Goal: Task Accomplishment & Management: Use online tool/utility

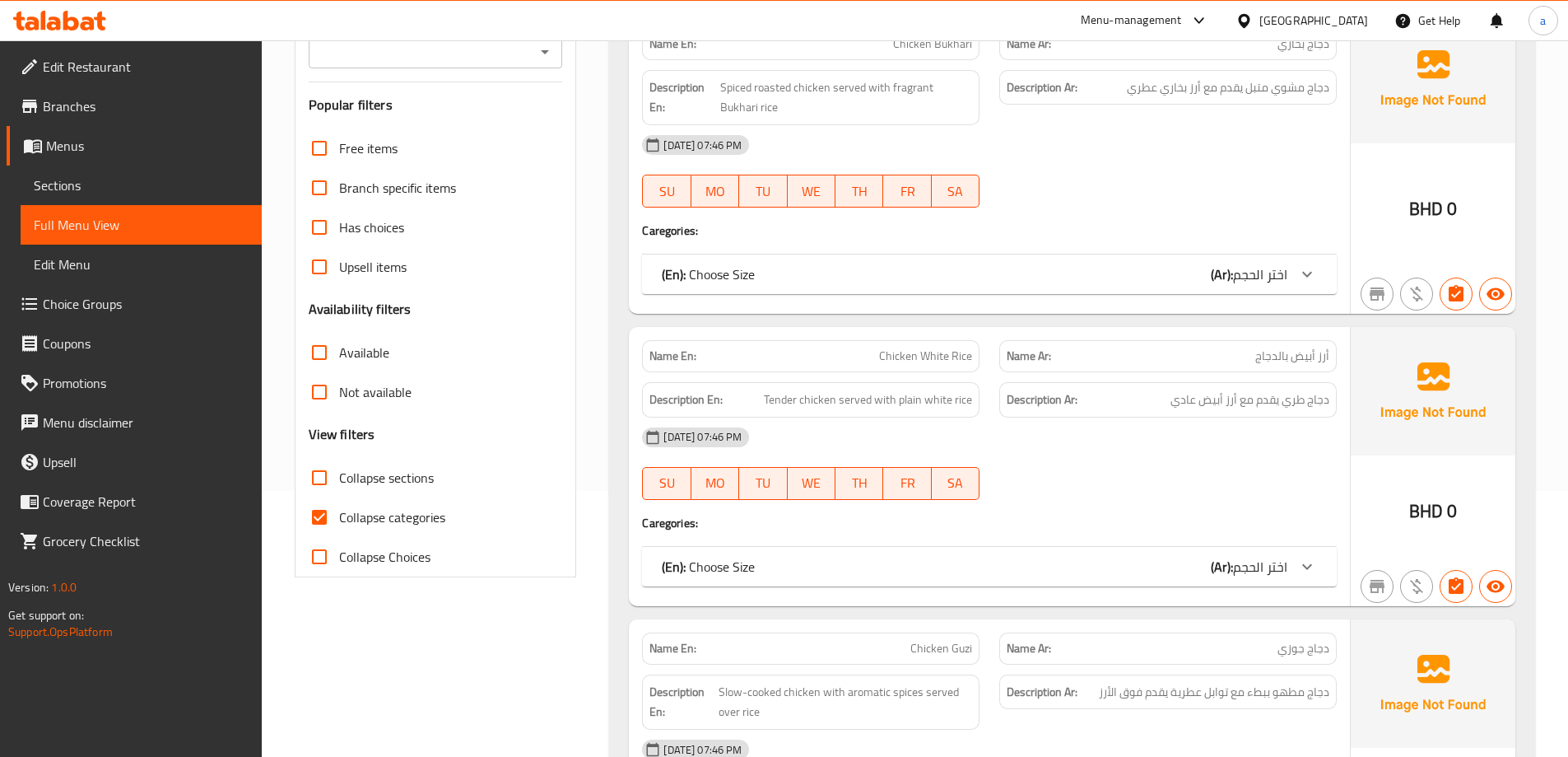
scroll to position [330, 0]
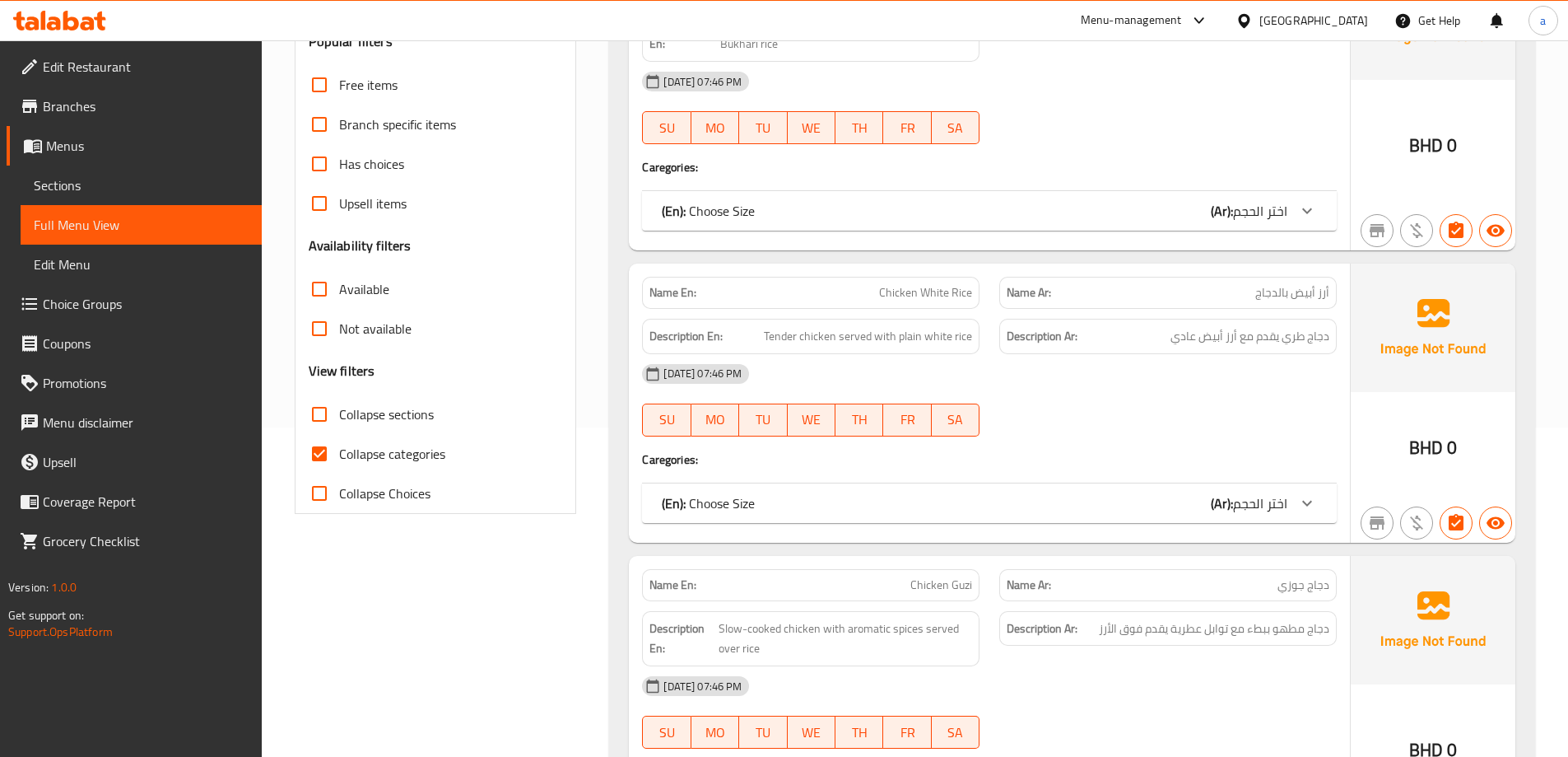
click at [85, 16] on icon at bounding box center [60, 21] width 93 height 20
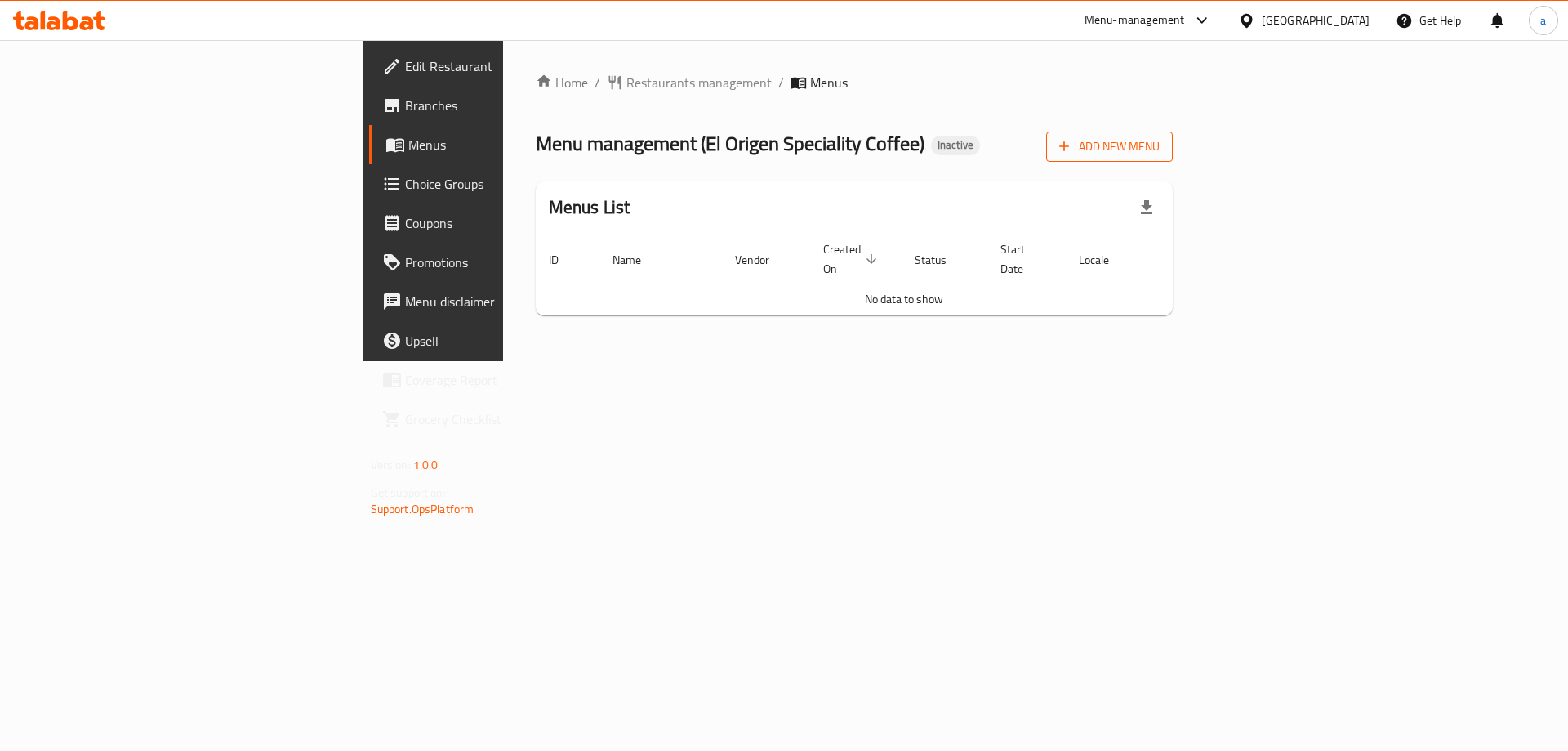
click at [1160, 152] on span "Add New Menu" at bounding box center [1110, 147] width 100 height 21
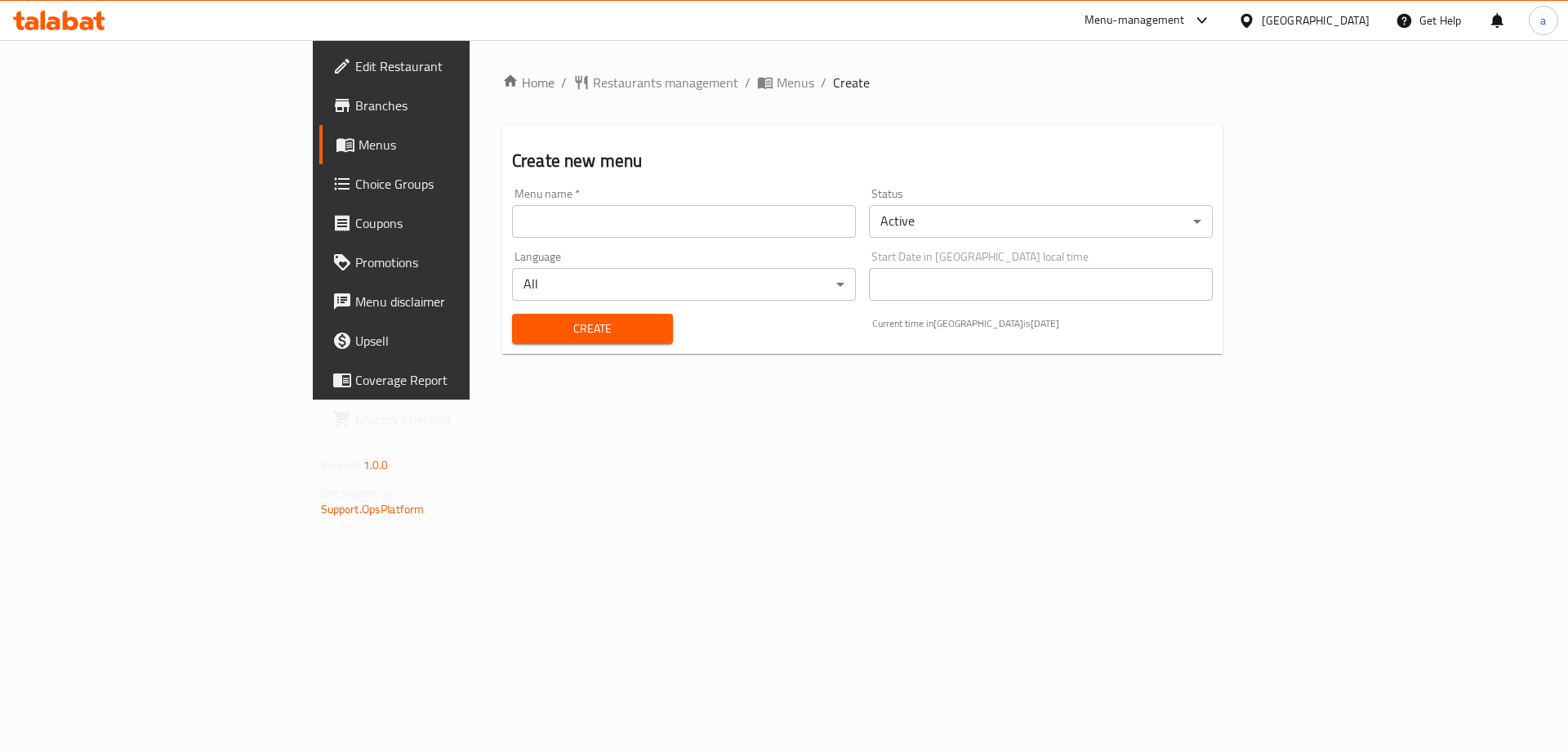
click at [528, 236] on input "text" at bounding box center [684, 222] width 344 height 33
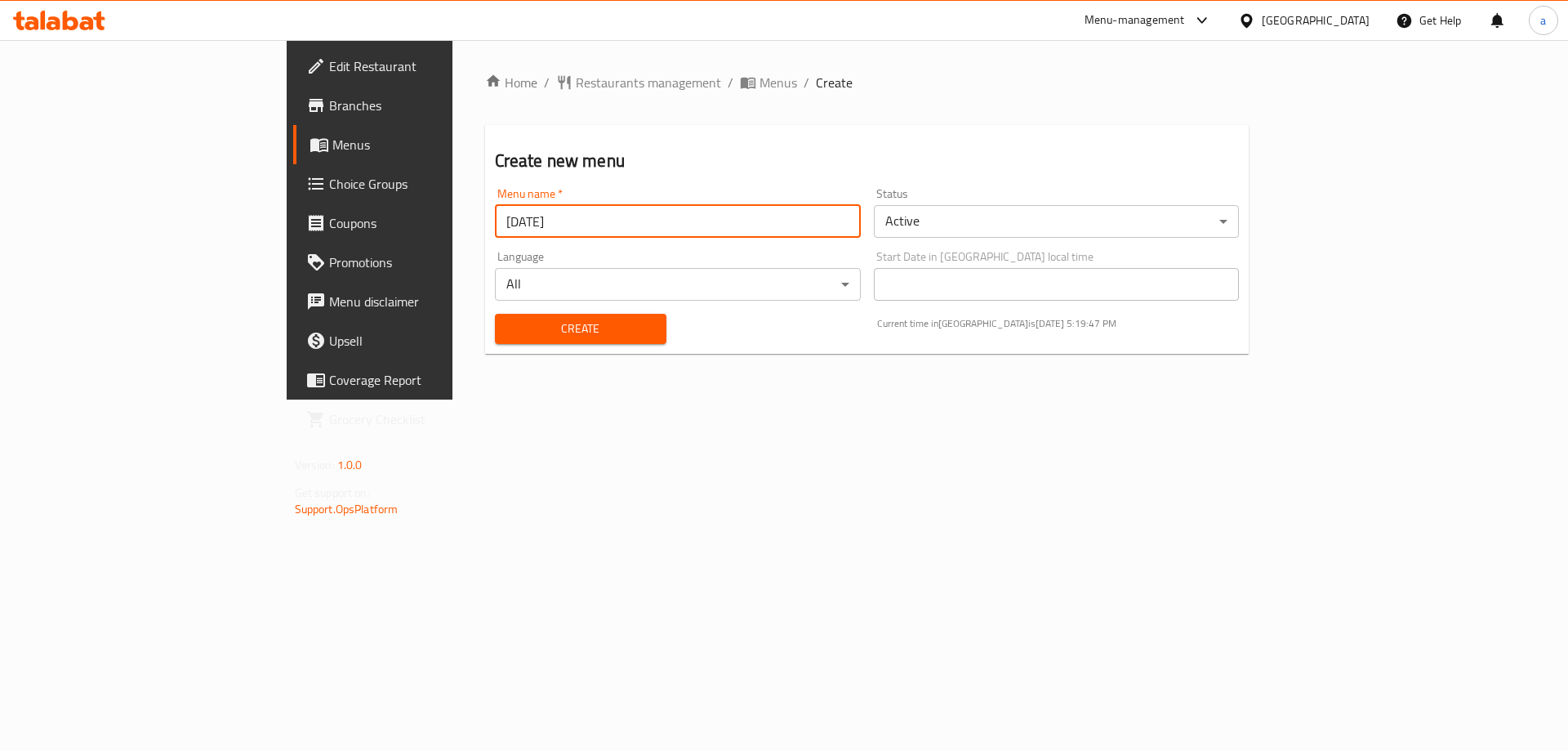
type input "[DATE]"
click at [495, 314] on button "Create" at bounding box center [580, 329] width 171 height 30
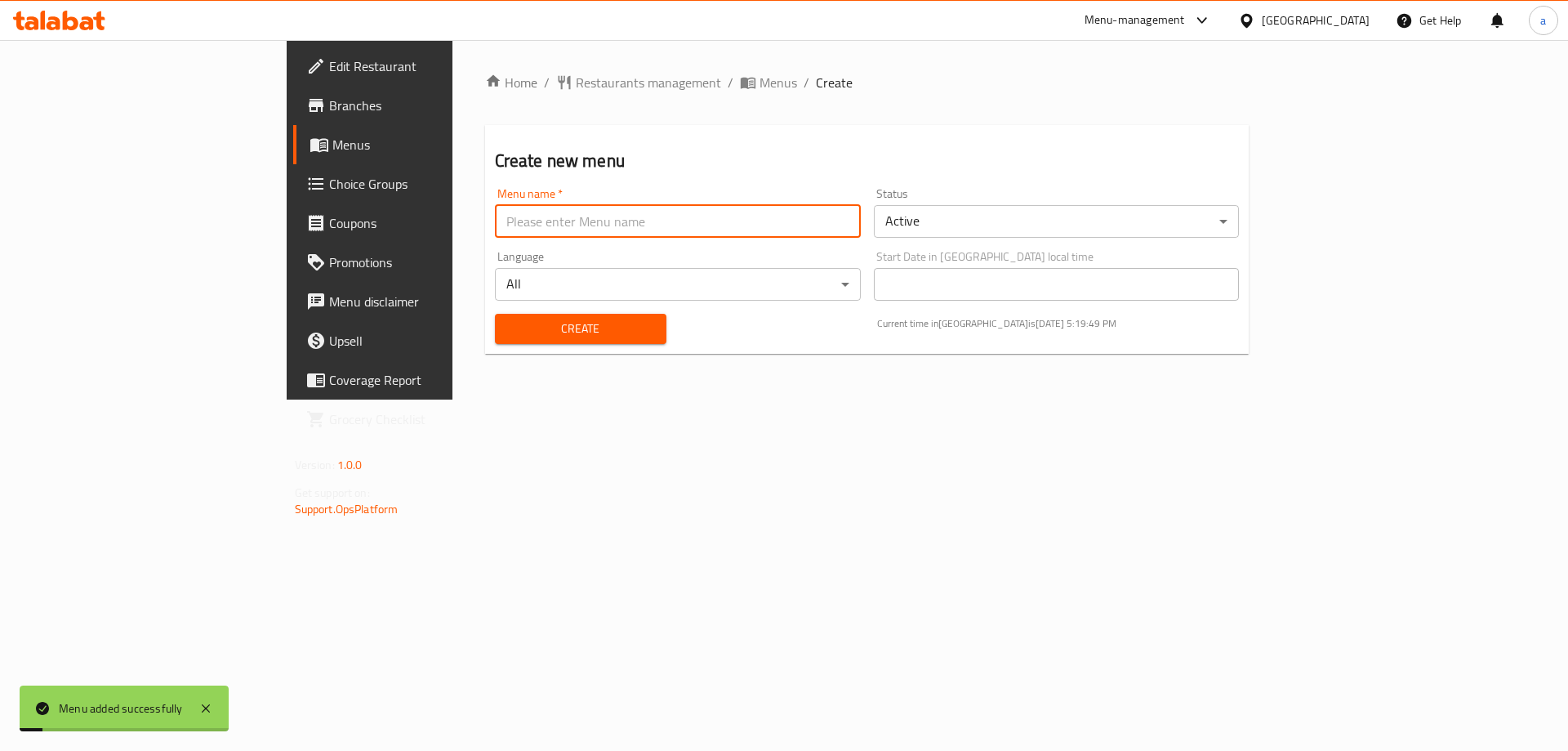
click at [293, 132] on link "Menus" at bounding box center [421, 145] width 255 height 40
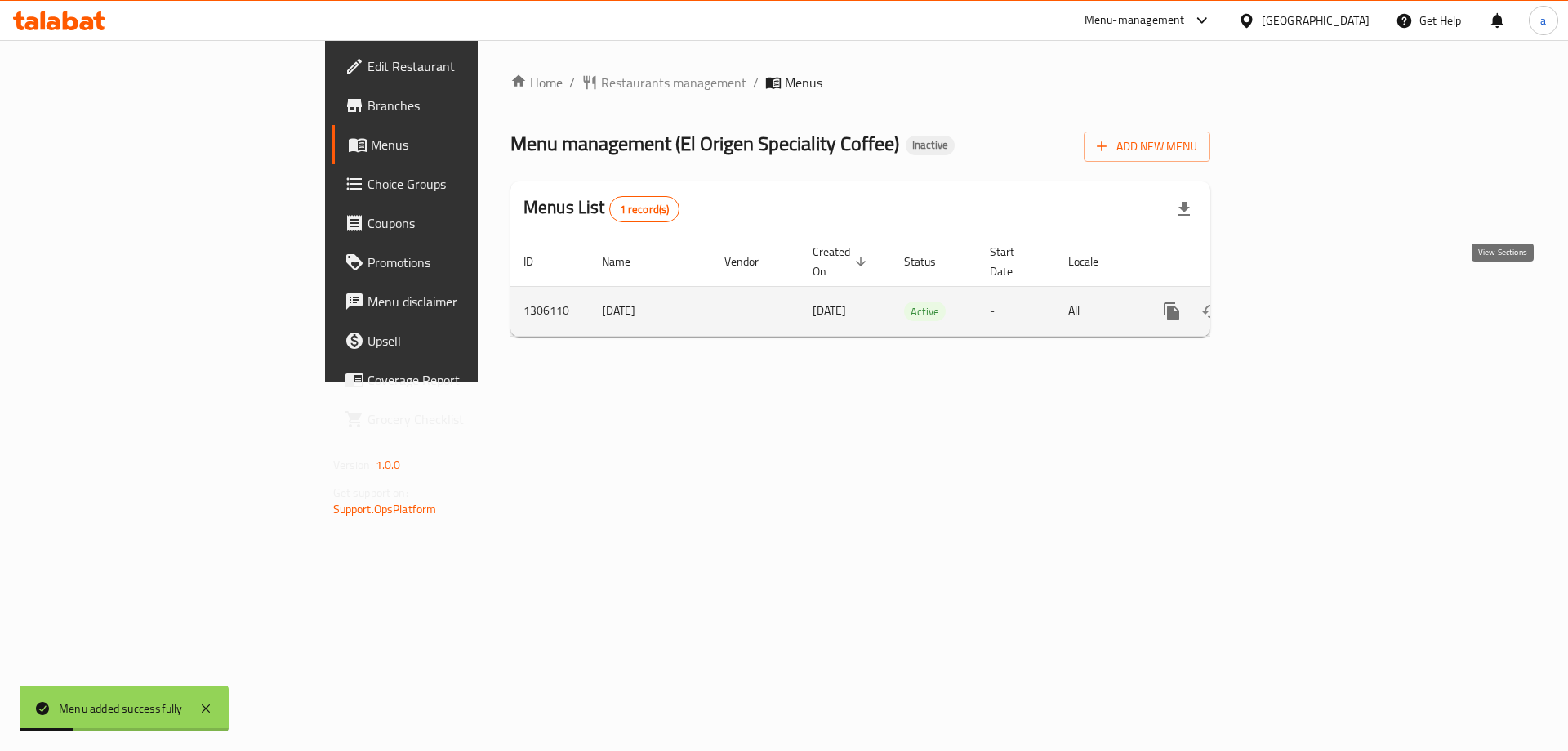
click at [1299, 301] on icon "enhanced table" at bounding box center [1289, 311] width 20 height 20
